Goal: Find specific fact: Find specific fact

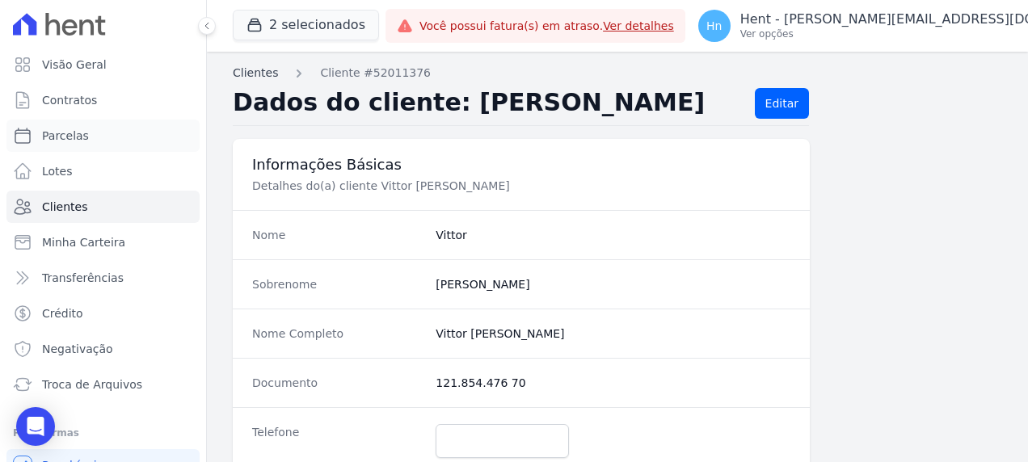
drag, startPoint x: 99, startPoint y: 139, endPoint x: 267, endPoint y: 81, distance: 177.9
click at [99, 139] on link "Parcelas" at bounding box center [102, 136] width 193 height 32
select select
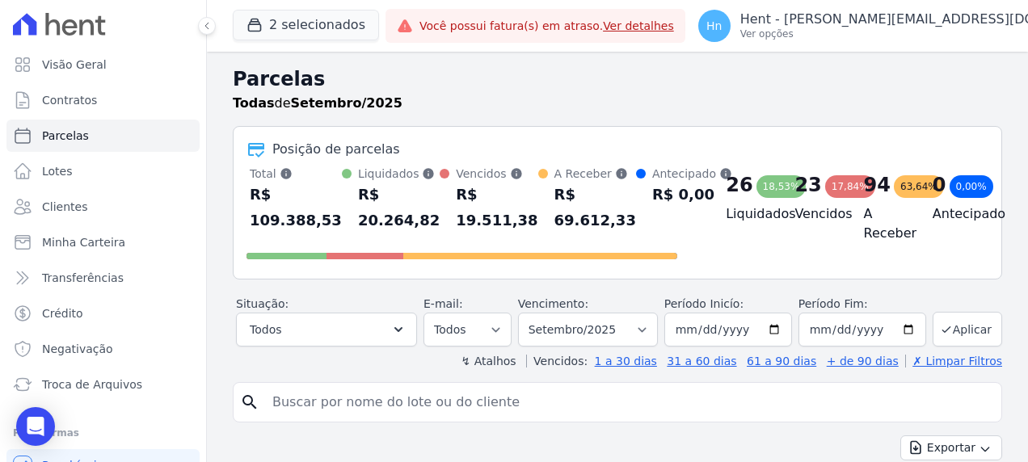
click at [360, 412] on input "search" at bounding box center [629, 402] width 732 height 32
paste input "[PERSON_NAME]"
type input "[PERSON_NAME]"
select select
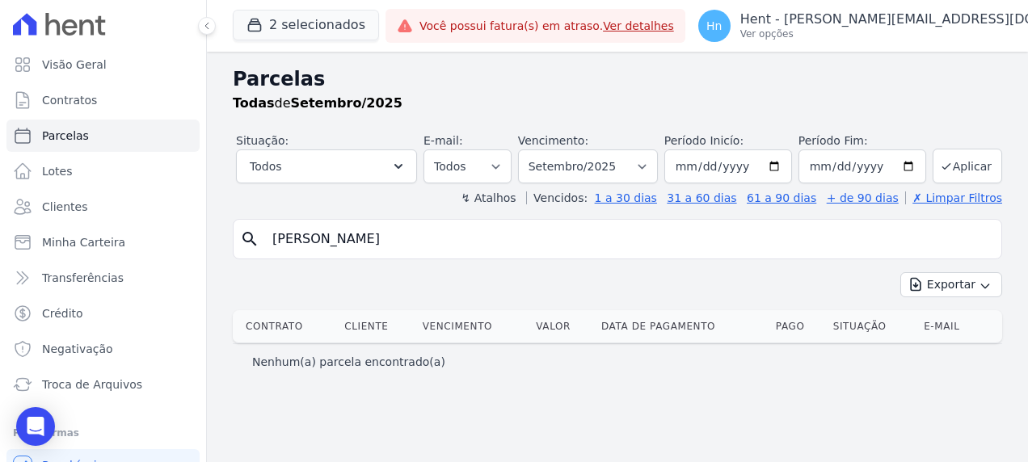
click at [432, 248] on input "[PERSON_NAME]" at bounding box center [629, 239] width 732 height 32
drag, startPoint x: 321, startPoint y: 241, endPoint x: 495, endPoint y: 248, distance: 173.9
click at [495, 248] on input "[PERSON_NAME]" at bounding box center [629, 239] width 732 height 32
type input "[PERSON_NAME]"
select select
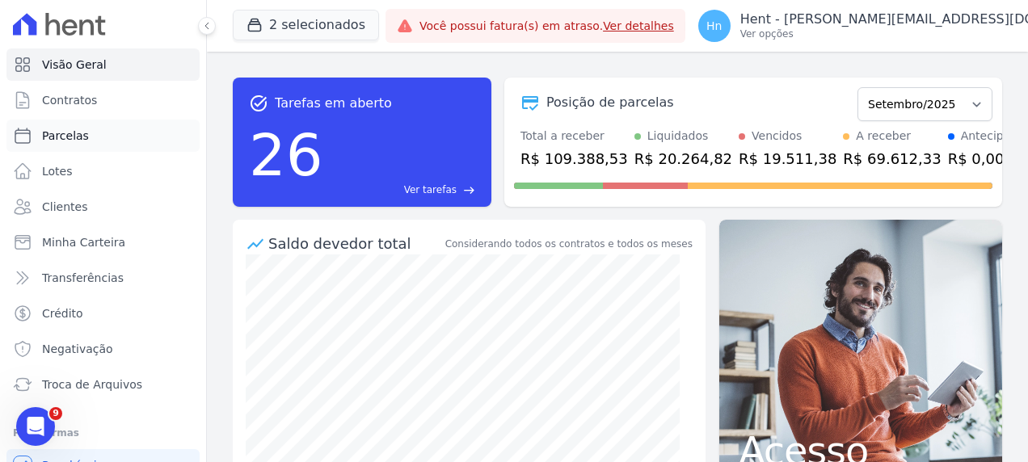
click at [78, 140] on span "Parcelas" at bounding box center [65, 136] width 47 height 16
select select
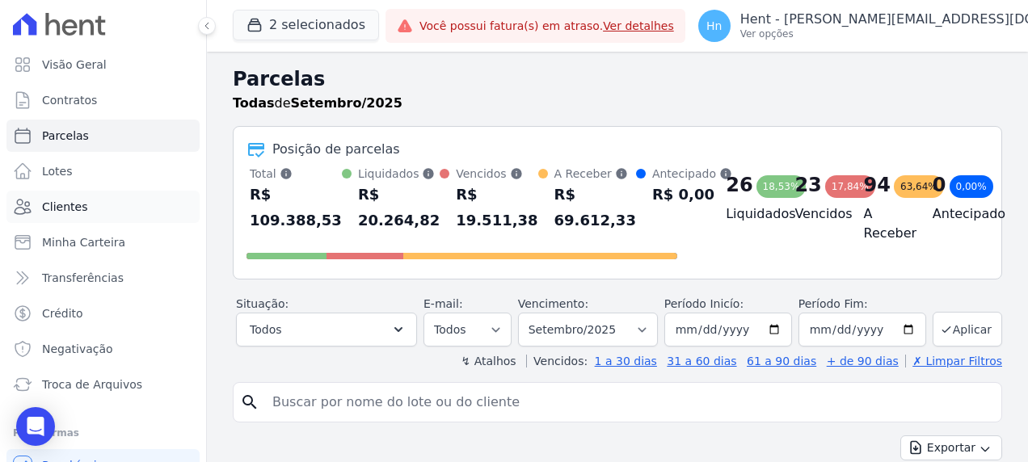
click at [85, 217] on link "Clientes" at bounding box center [102, 207] width 193 height 32
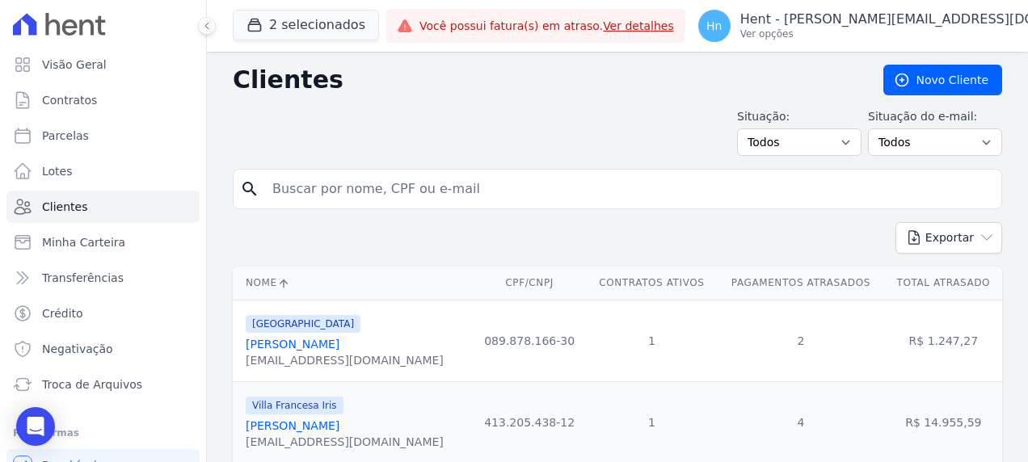
drag, startPoint x: 338, startPoint y: 173, endPoint x: 348, endPoint y: 181, distance: 13.3
click at [341, 175] on input "search" at bounding box center [629, 189] width 732 height 32
paste input "[PERSON_NAME]"
type input "[PERSON_NAME]"
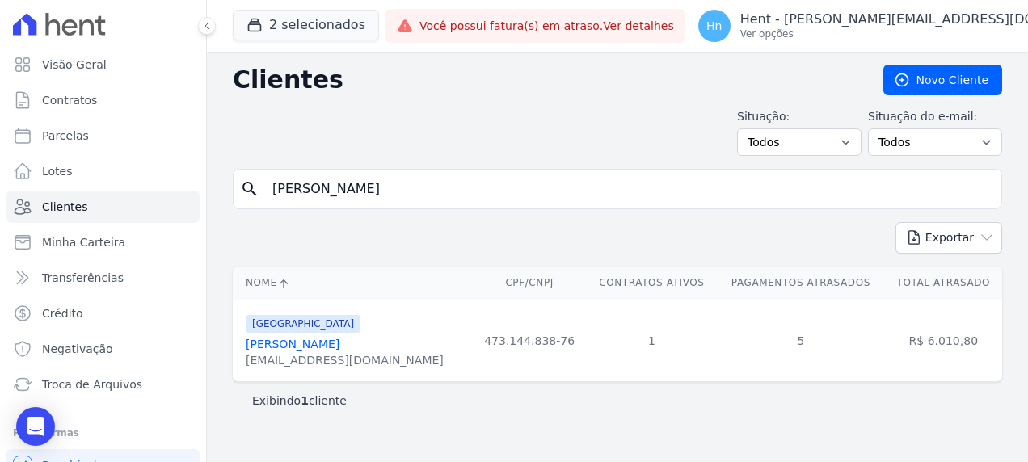
click at [302, 348] on link "[PERSON_NAME]" at bounding box center [293, 344] width 94 height 13
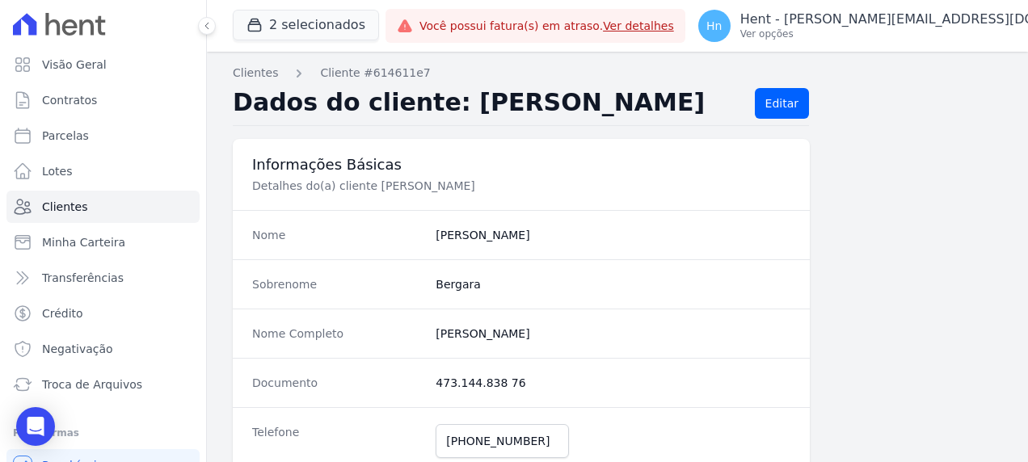
drag, startPoint x: 525, startPoint y: 379, endPoint x: 425, endPoint y: 379, distance: 100.2
click at [425, 379] on div "Documento 473.144.838 76" at bounding box center [521, 382] width 577 height 49
copy div "473.144.838 76"
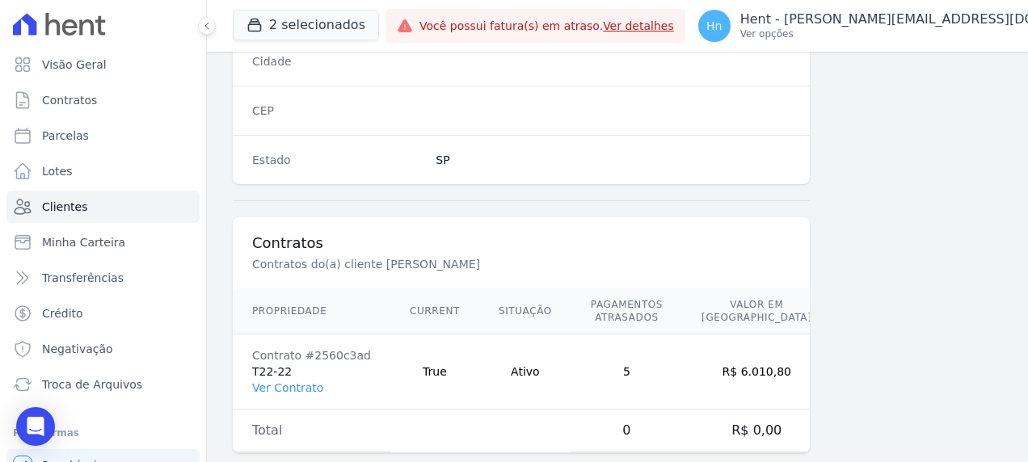
scroll to position [1055, 0]
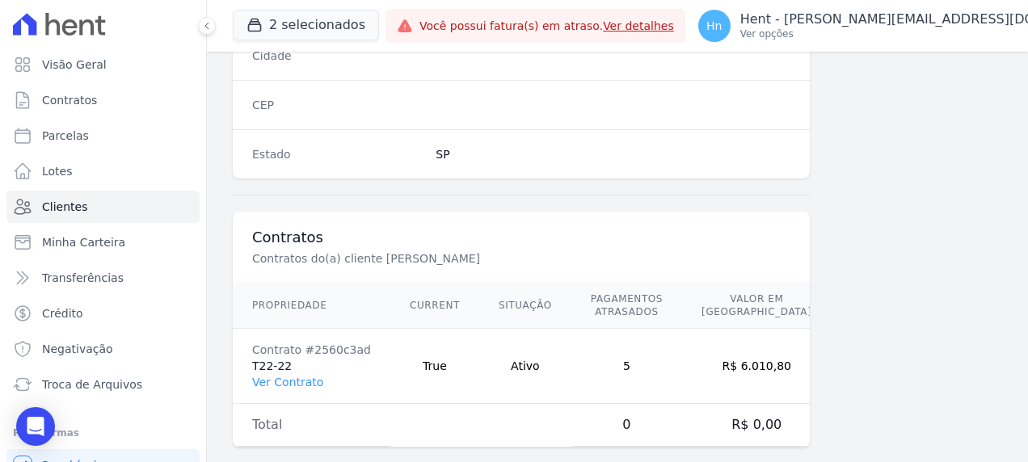
click at [281, 341] on td "Contrato #2560c3ad T22-22 Ver Contrato" at bounding box center [312, 366] width 158 height 75
click at [282, 376] on link "Ver Contrato" at bounding box center [287, 382] width 71 height 13
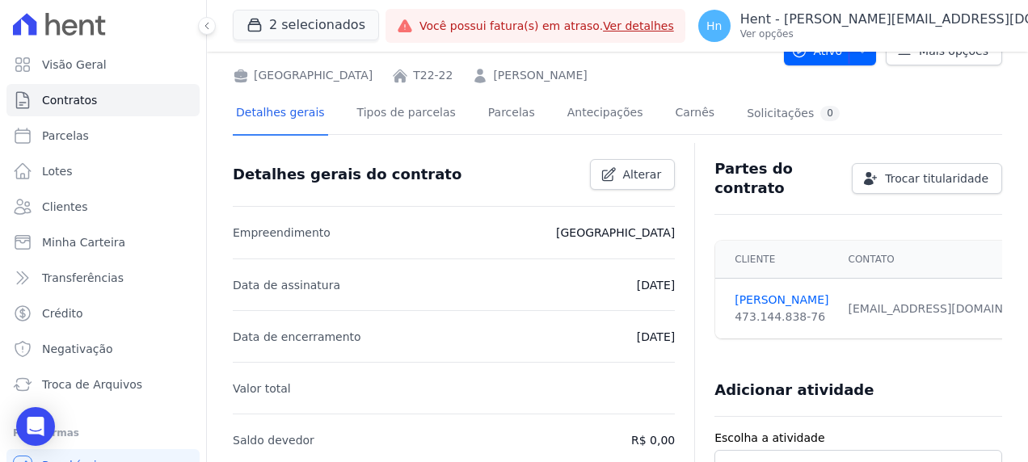
scroll to position [162, 0]
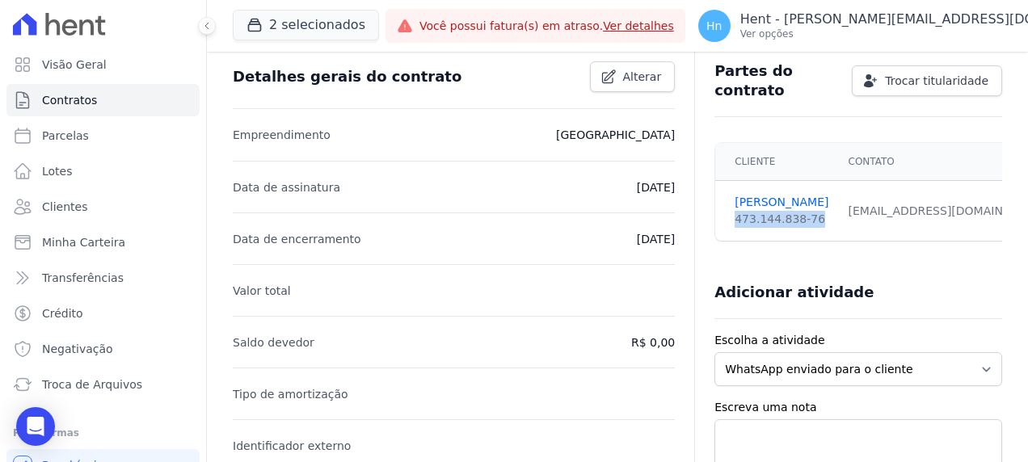
drag, startPoint x: 730, startPoint y: 209, endPoint x: 807, endPoint y: 209, distance: 76.8
click at [807, 211] on div "473.144.838-76" at bounding box center [782, 219] width 94 height 17
copy div "473.144.838-76"
click at [73, 133] on span "Parcelas" at bounding box center [65, 136] width 47 height 16
select select
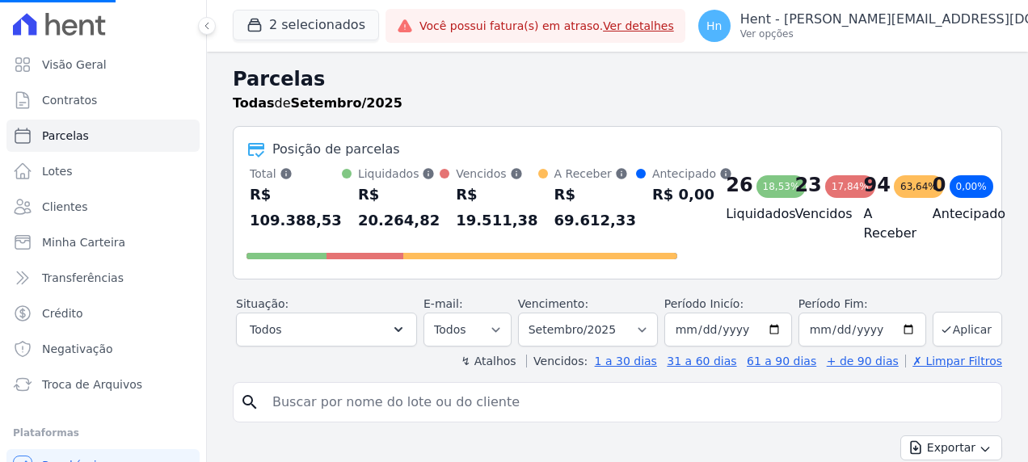
drag, startPoint x: 293, startPoint y: 404, endPoint x: 309, endPoint y: 415, distance: 18.6
click at [293, 404] on input "search" at bounding box center [629, 402] width 732 height 32
paste input "[PERSON_NAME]"
type input "[PERSON_NAME]"
select select
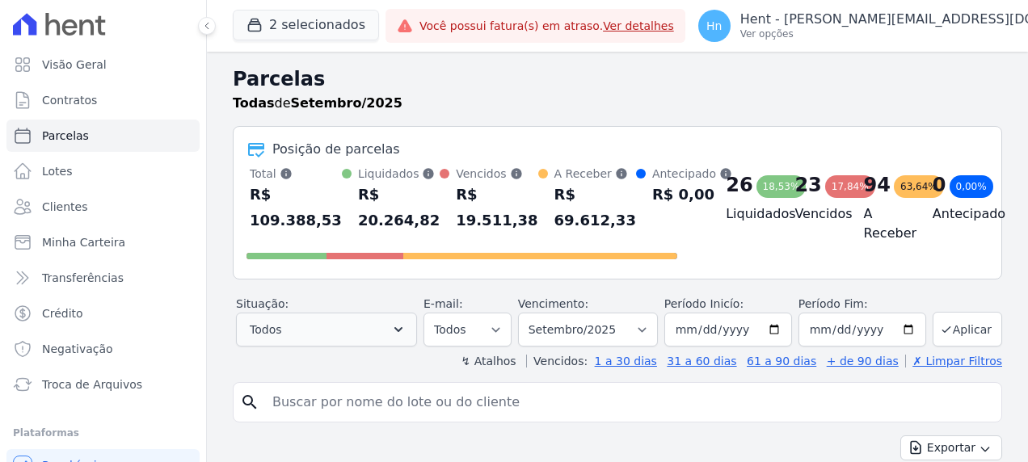
select select
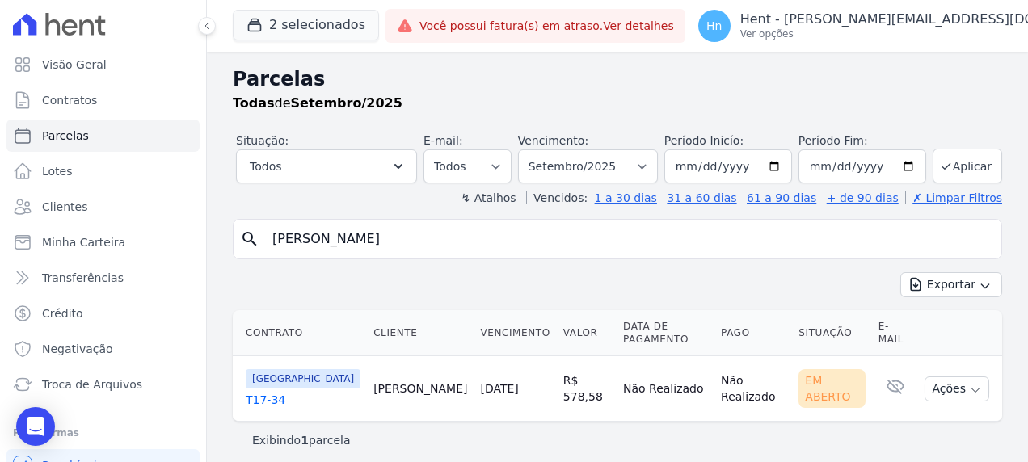
click at [259, 392] on link "T17-34" at bounding box center [303, 400] width 115 height 16
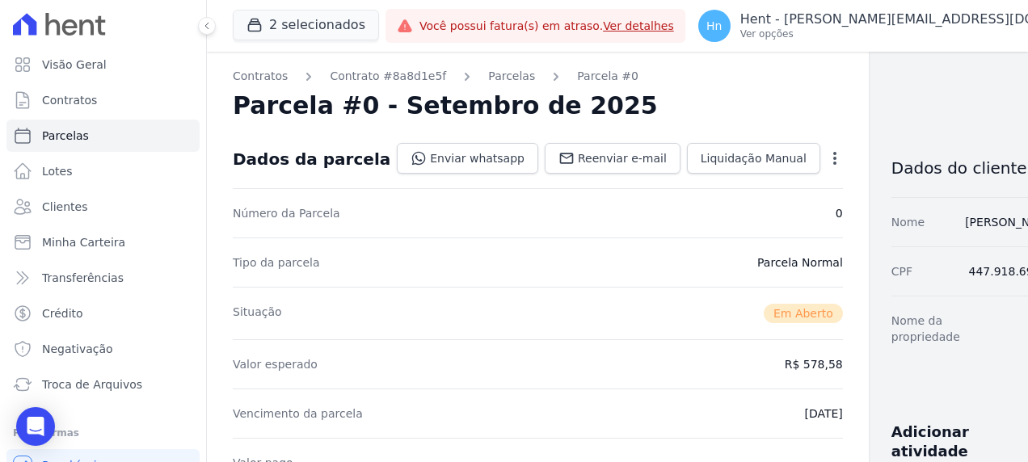
click at [79, 209] on span "Clientes" at bounding box center [64, 207] width 45 height 16
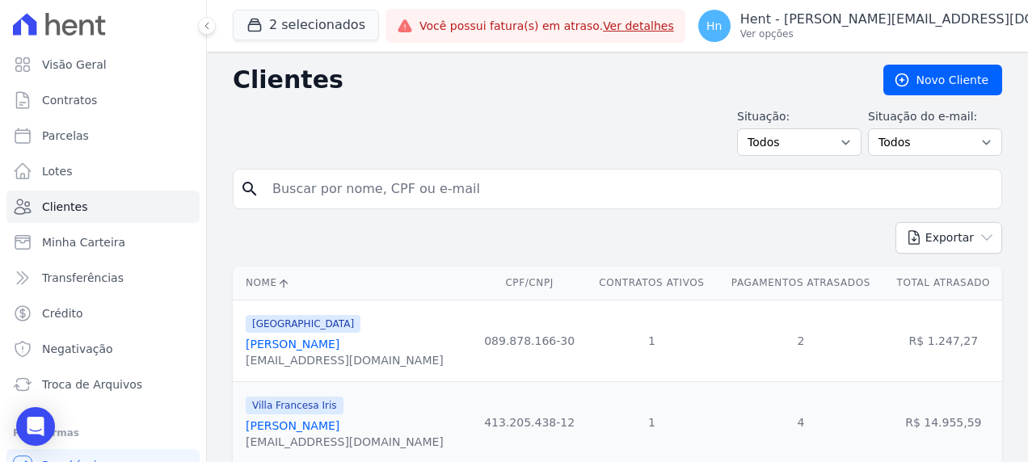
click at [424, 196] on input "search" at bounding box center [629, 189] width 732 height 32
paste input "[PERSON_NAME]"
type input "[PERSON_NAME]"
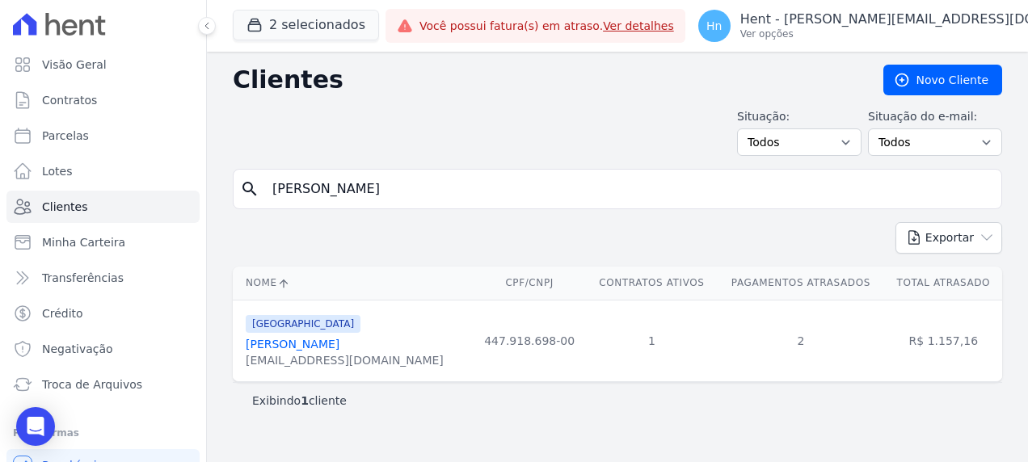
drag, startPoint x: 537, startPoint y: 339, endPoint x: 472, endPoint y: 336, distance: 64.7
click at [473, 336] on td "447.918.698-00" at bounding box center [530, 341] width 114 height 82
copy td "447.918.698-00"
click at [497, 166] on div "Clientes [GEOGRAPHIC_DATA] Situação: Todos Adimplentes Inadimplentes Situação d…" at bounding box center [617, 257] width 821 height 411
drag, startPoint x: 493, startPoint y: 181, endPoint x: 213, endPoint y: 204, distance: 280.6
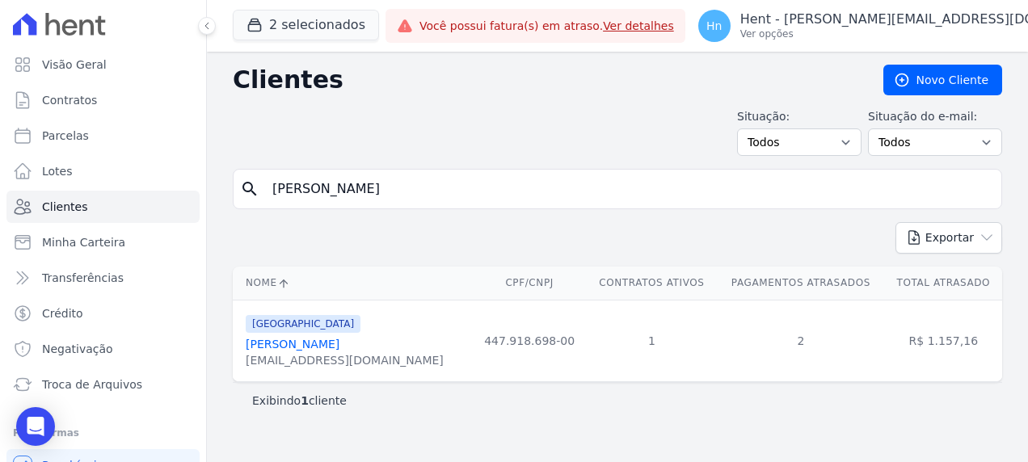
click at [213, 204] on div "Clientes [GEOGRAPHIC_DATA] Situação: Todos Adimplentes Inadimplentes Situação d…" at bounding box center [617, 257] width 821 height 411
paste input "[PERSON_NAME]£o Da Silv"
type input "[PERSON_NAME]£o [PERSON_NAME]"
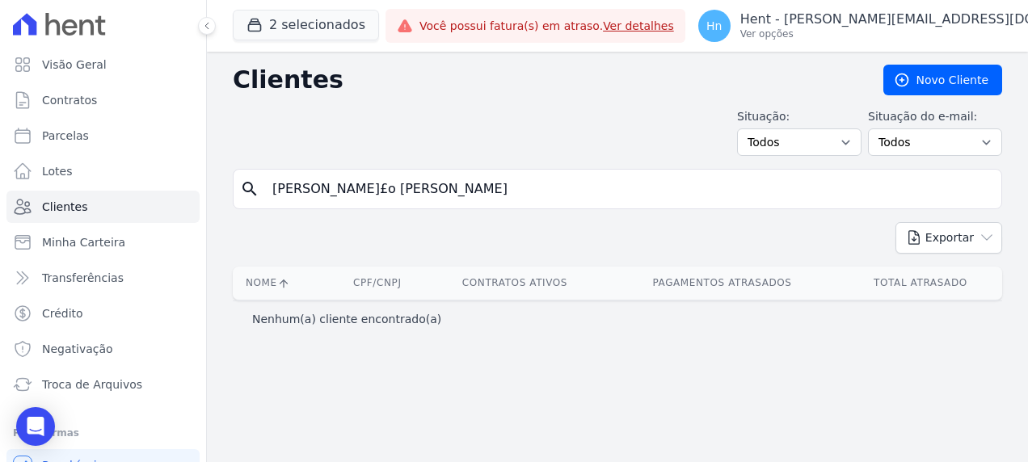
click at [326, 188] on input "[PERSON_NAME]£o [PERSON_NAME]" at bounding box center [629, 189] width 732 height 32
type input "[PERSON_NAME]"
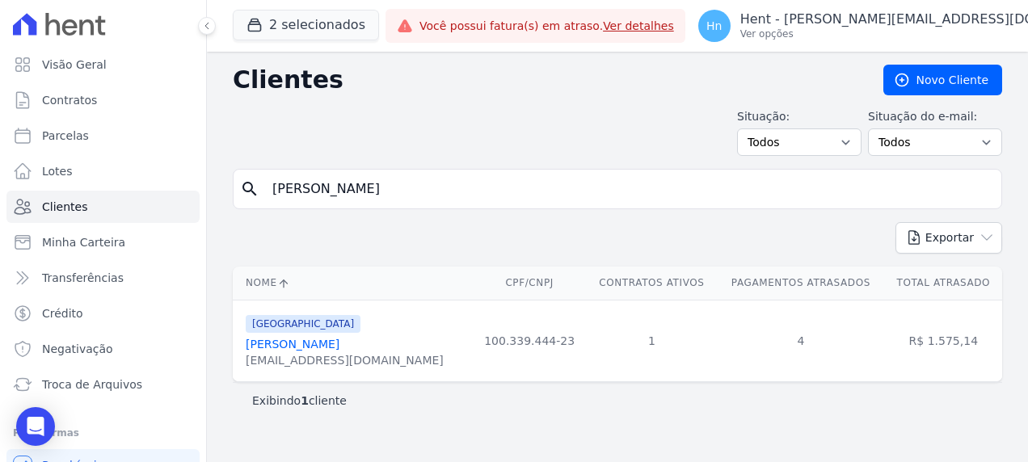
click at [333, 344] on link "[PERSON_NAME]" at bounding box center [293, 344] width 94 height 13
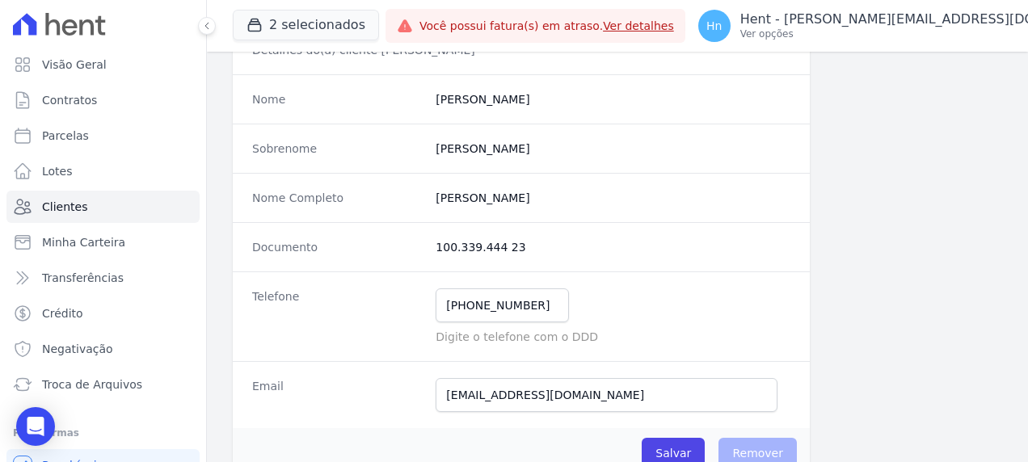
scroll to position [162, 0]
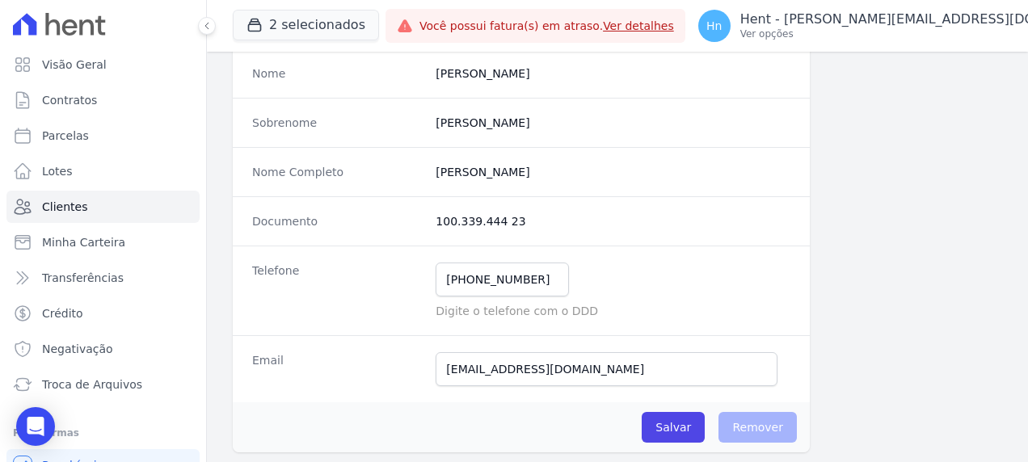
drag, startPoint x: 499, startPoint y: 215, endPoint x: 426, endPoint y: 221, distance: 73.8
click at [426, 221] on div "Documento 100.339.444 23" at bounding box center [521, 220] width 577 height 49
copy dd "100.339.444 23"
